Goal: Entertainment & Leisure: Consume media (video, audio)

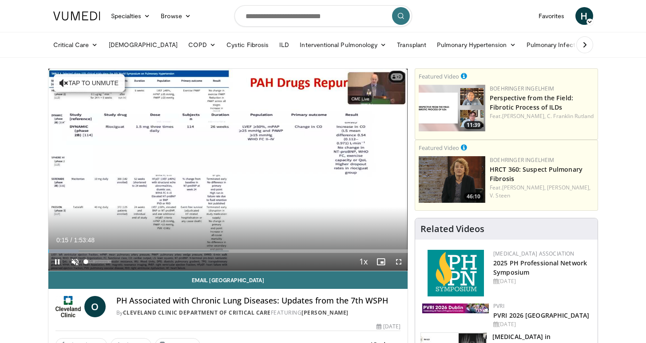
click at [78, 265] on span "Video Player" at bounding box center [75, 262] width 18 height 18
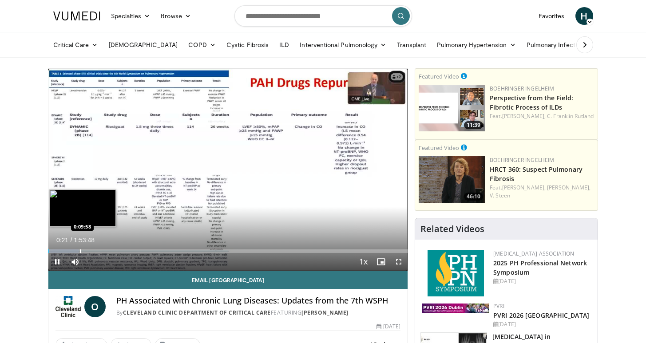
click at [80, 252] on div "Progress Bar" at bounding box center [80, 252] width 1 height 4
click at [96, 253] on div "Progress Bar" at bounding box center [96, 252] width 1 height 4
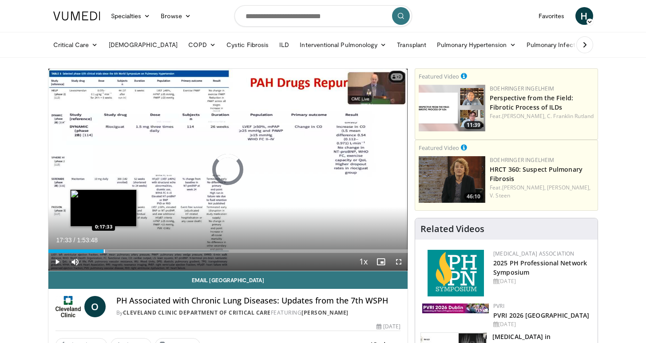
click at [104, 251] on div "Progress Bar" at bounding box center [104, 252] width 1 height 4
click at [115, 250] on div "Progress Bar" at bounding box center [115, 252] width 1 height 4
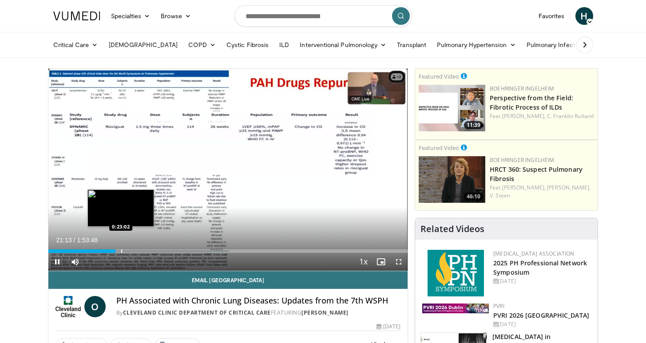
click at [121, 249] on div "Loaded : 18.60% 0:21:13 0:23:02" at bounding box center [228, 249] width 360 height 8
click at [132, 251] on div "Progress Bar" at bounding box center [132, 252] width 1 height 4
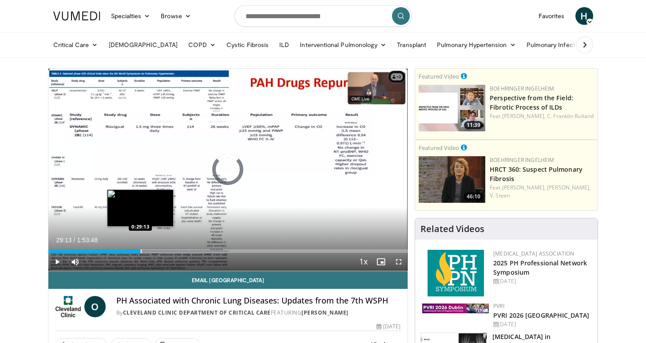
click at [141, 252] on div "Progress Bar" at bounding box center [141, 252] width 1 height 4
click at [147, 251] on div "Progress Bar" at bounding box center [147, 252] width 1 height 4
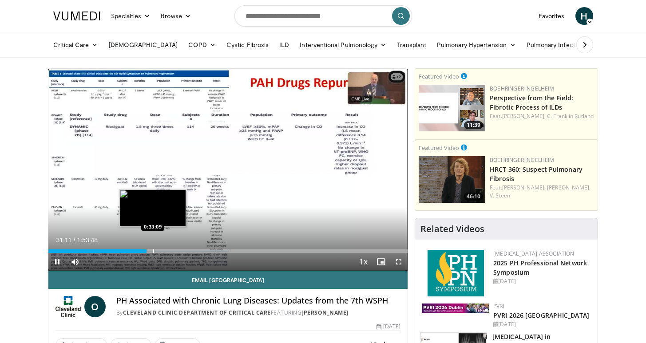
click at [154, 252] on div "Progress Bar" at bounding box center [153, 252] width 1 height 4
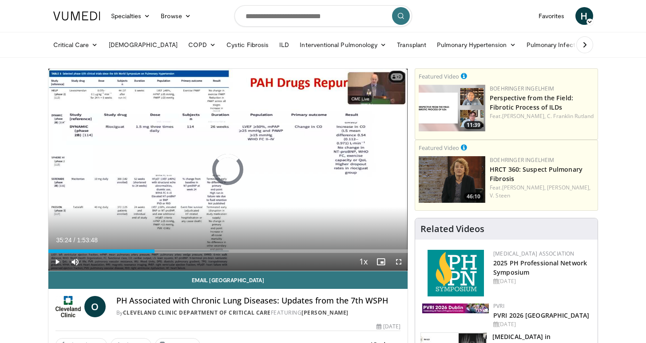
click at [160, 252] on div "Progress Bar" at bounding box center [160, 252] width 1 height 4
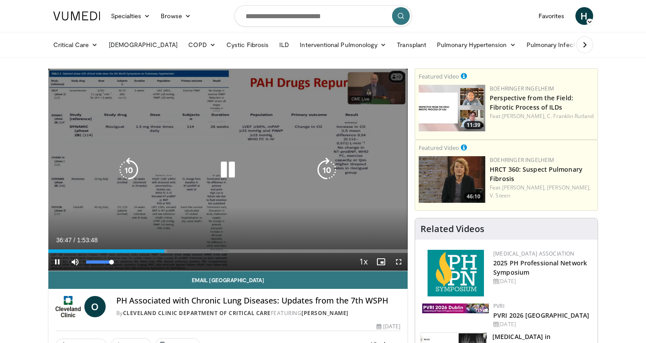
drag, startPoint x: 111, startPoint y: 263, endPoint x: 135, endPoint y: 266, distance: 24.1
click at [118, 264] on div "Mute 100%" at bounding box center [97, 262] width 62 height 18
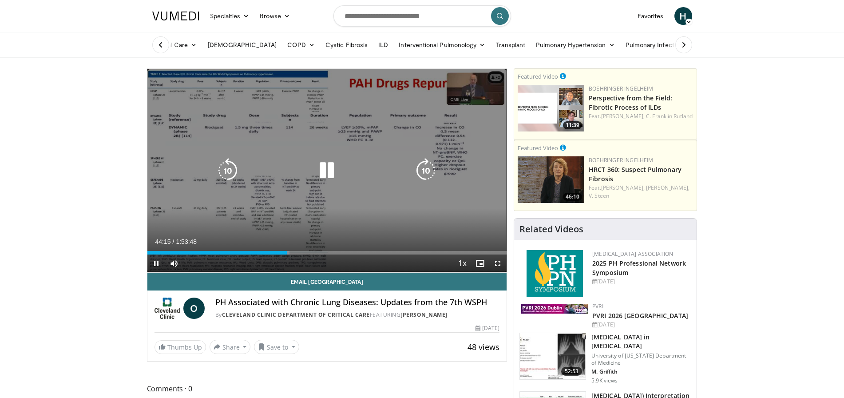
click at [321, 172] on icon "Video Player" at bounding box center [326, 170] width 25 height 25
